Goal: Navigation & Orientation: Understand site structure

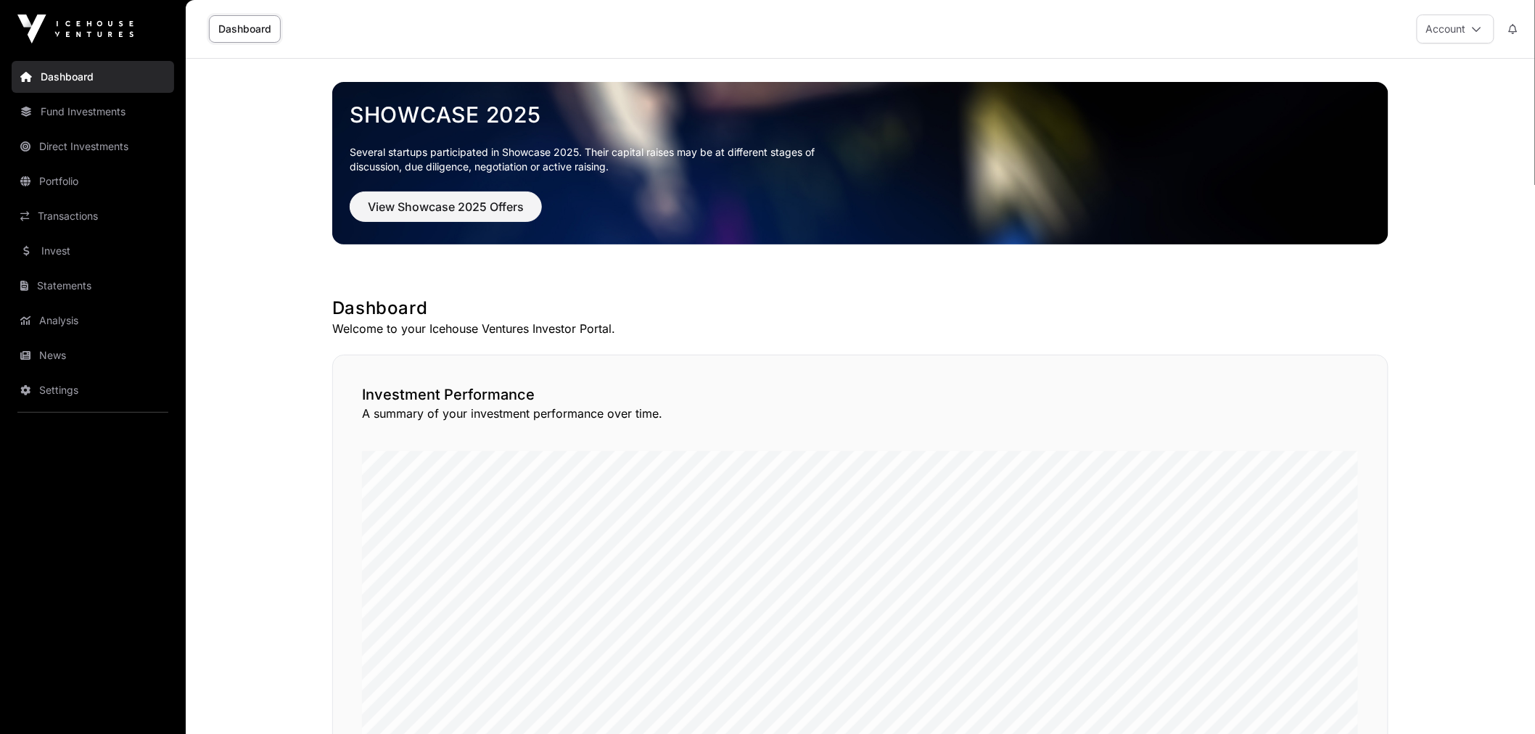
click at [96, 180] on link "Portfolio" at bounding box center [93, 181] width 162 height 32
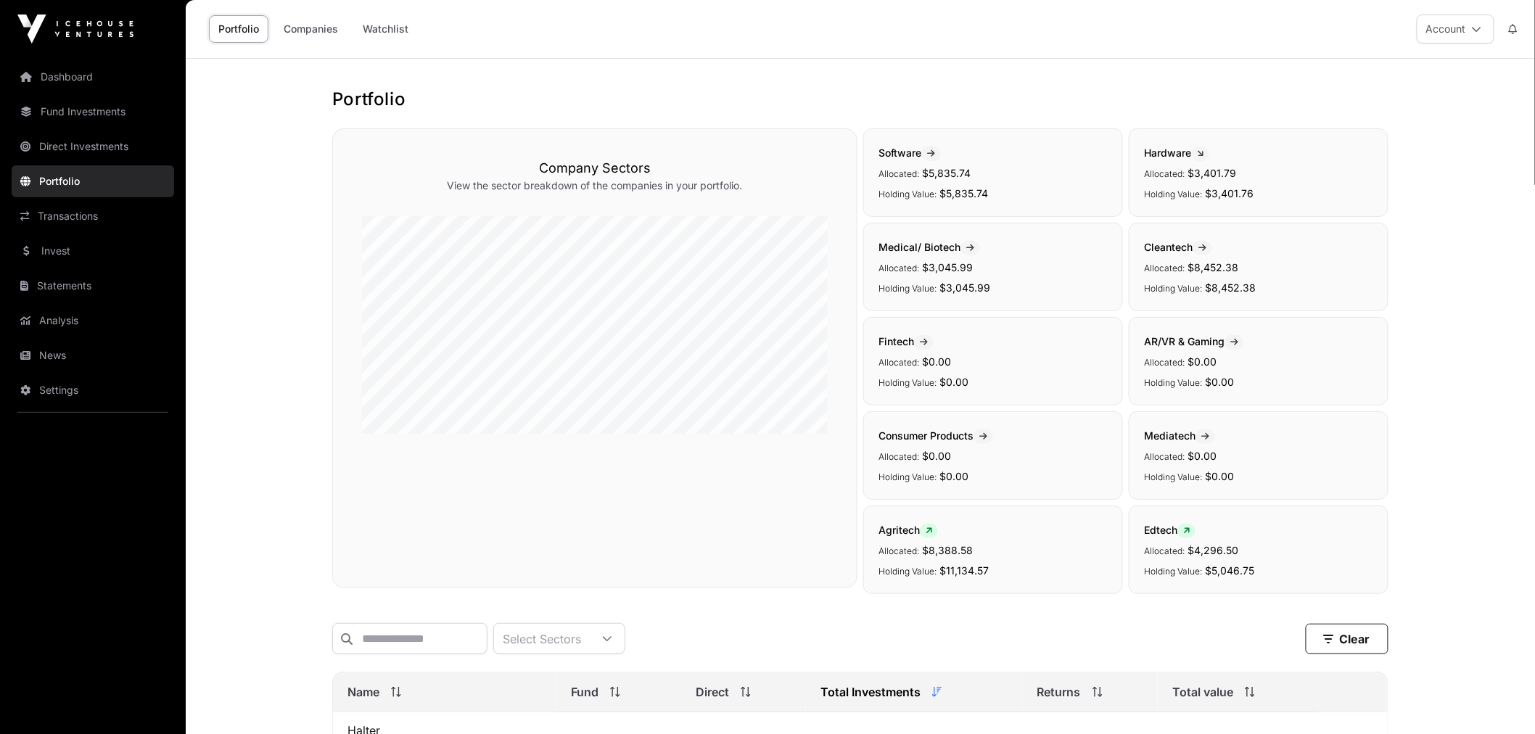
click at [396, 30] on link "Watchlist" at bounding box center [385, 29] width 65 height 28
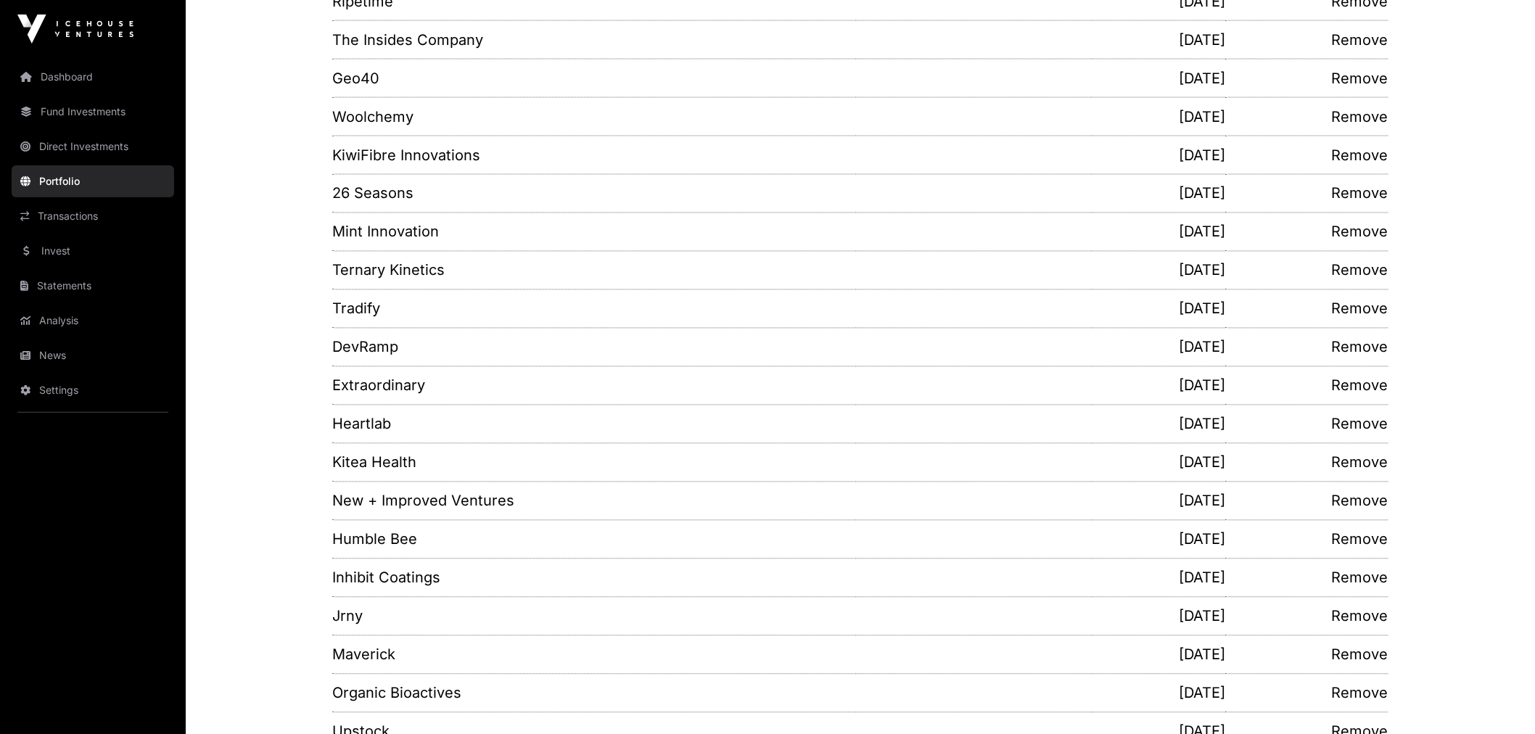
scroll to position [1213, 0]
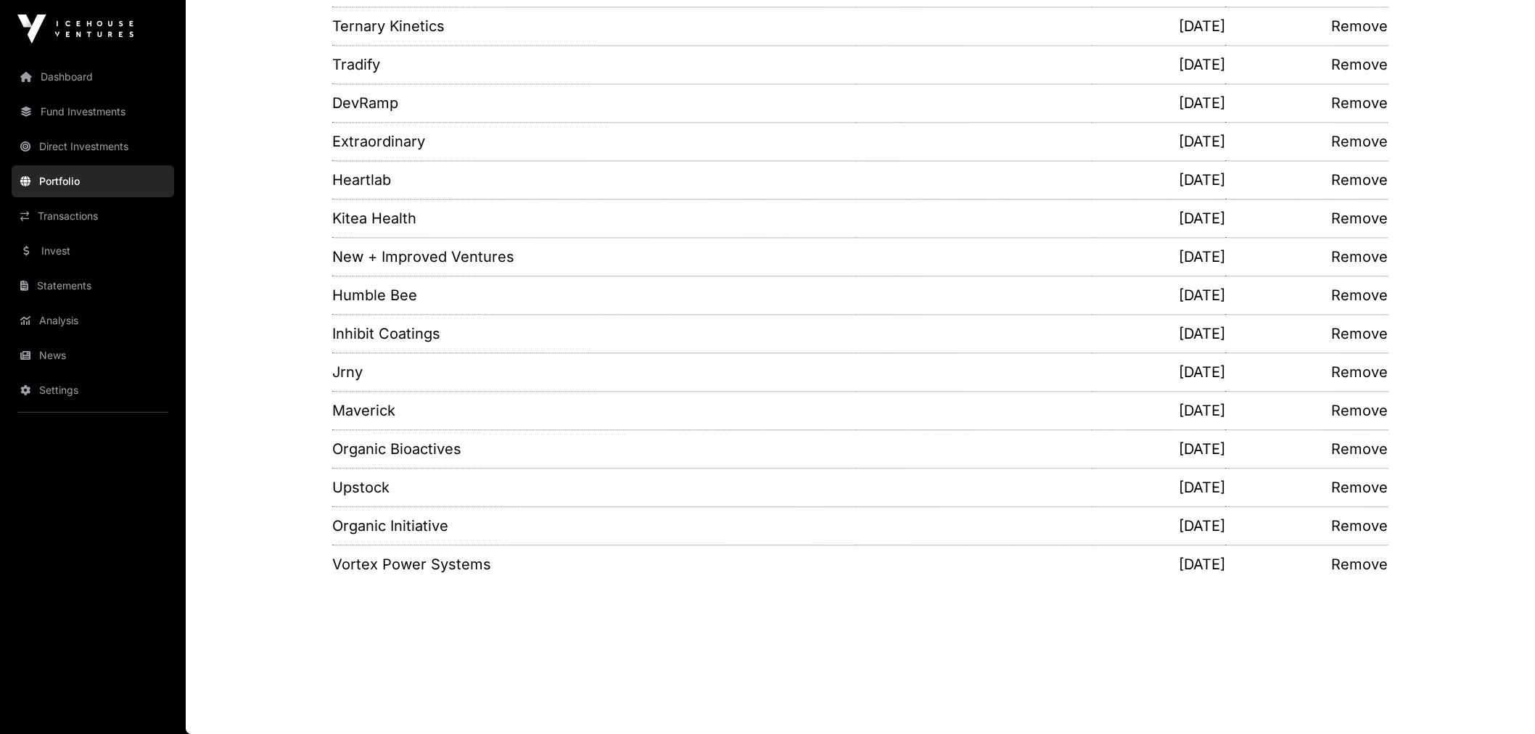
click at [96, 265] on link "Invest" at bounding box center [93, 251] width 162 height 32
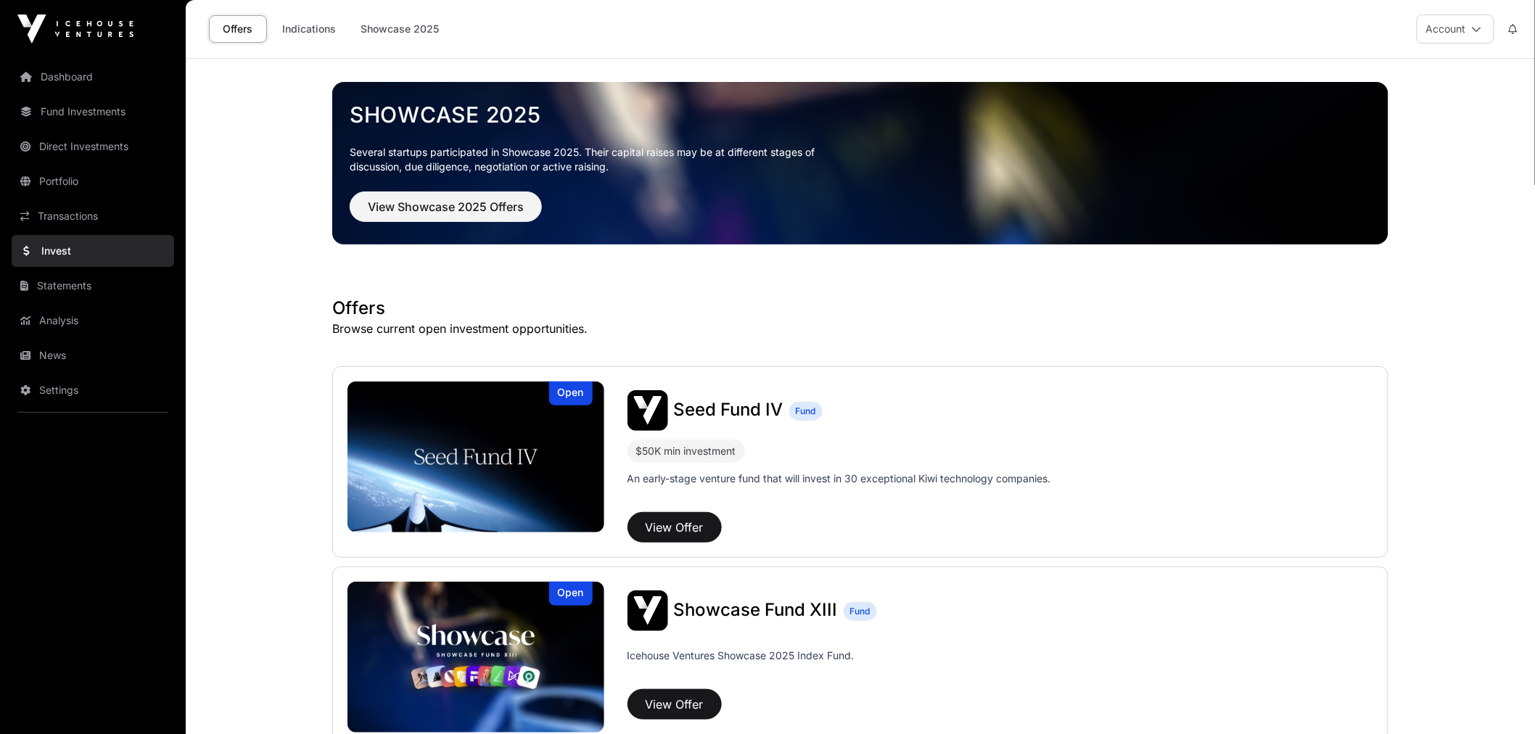
click at [86, 69] on link "Dashboard" at bounding box center [93, 77] width 162 height 32
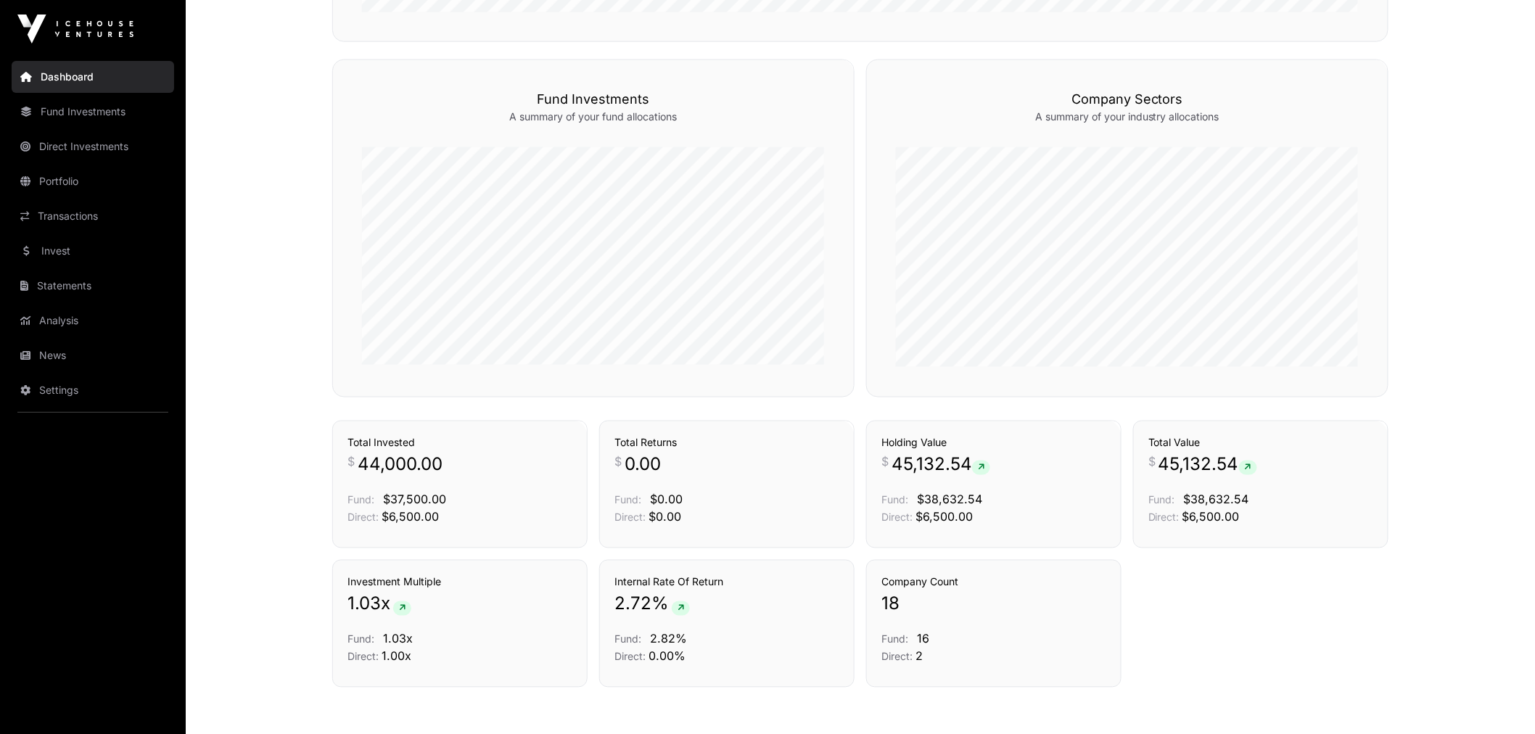
scroll to position [881, 0]
